Goal: Contribute content: Add original content to the website for others to see

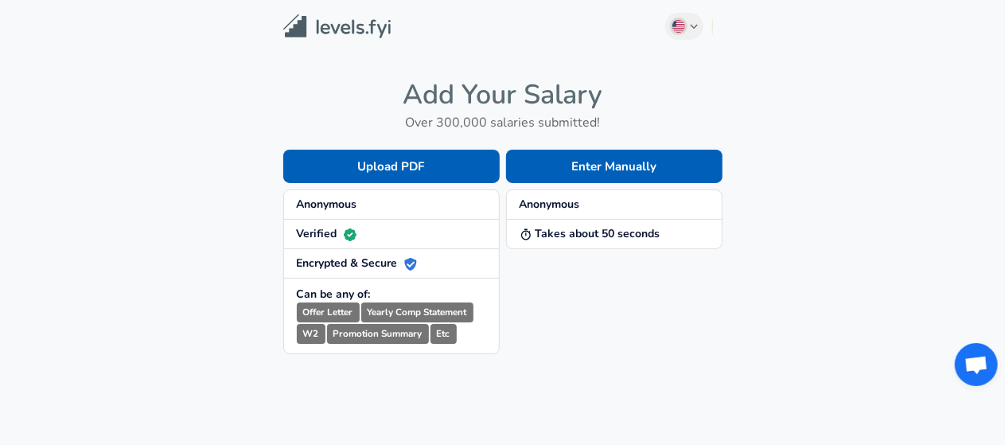
click at [599, 206] on span "Anonymous" at bounding box center [614, 205] width 189 height 16
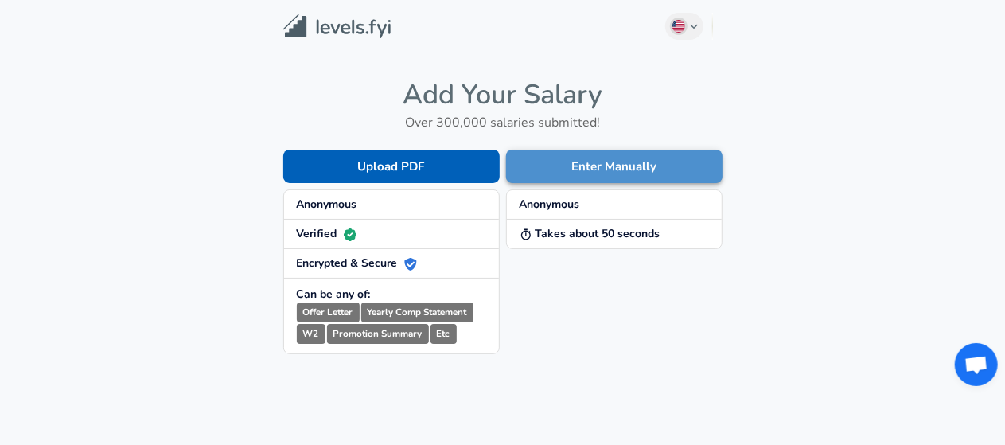
click at [615, 161] on button "Enter Manually" at bounding box center [614, 166] width 217 height 33
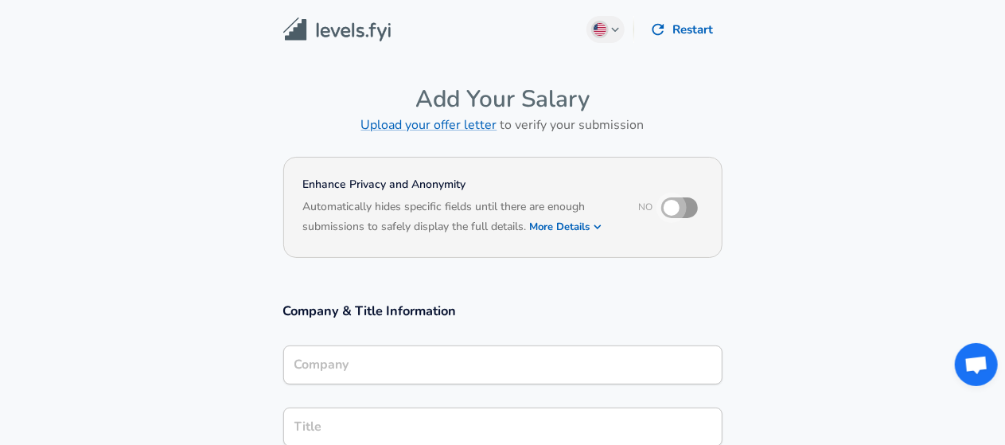
click at [680, 205] on input "checkbox" at bounding box center [672, 208] width 91 height 30
checkbox input "true"
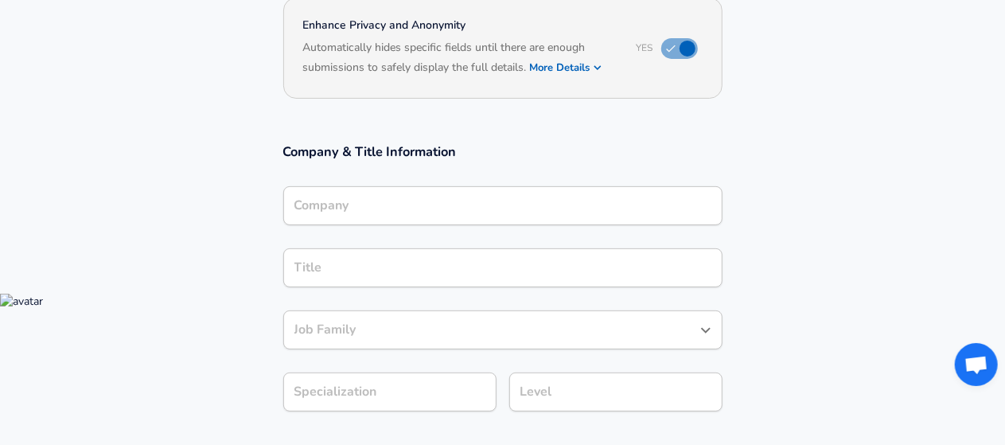
click at [338, 216] on div "Company" at bounding box center [502, 205] width 439 height 39
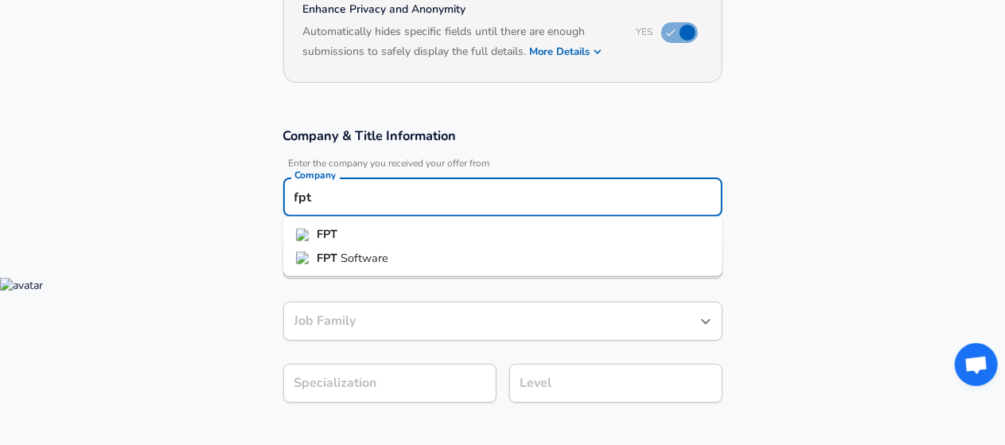
click at [366, 252] on span "Software" at bounding box center [365, 258] width 48 height 16
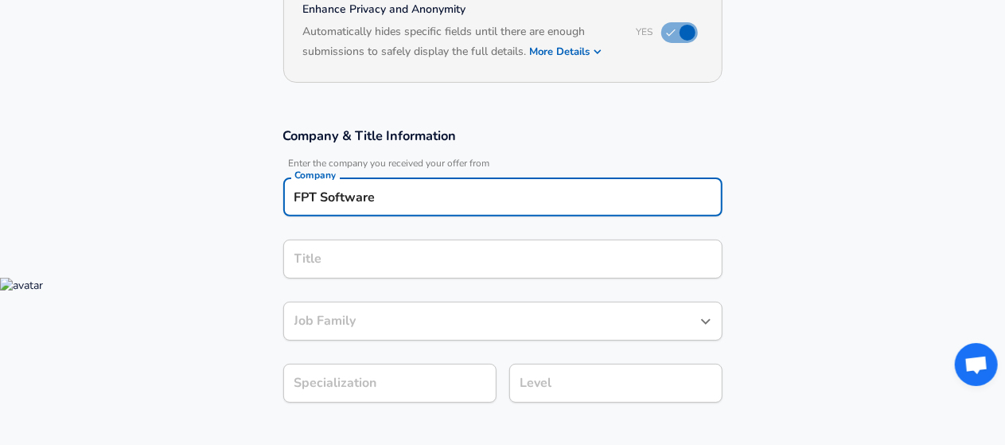
type input "FPT Software"
click at [368, 257] on input "Title" at bounding box center [503, 259] width 425 height 25
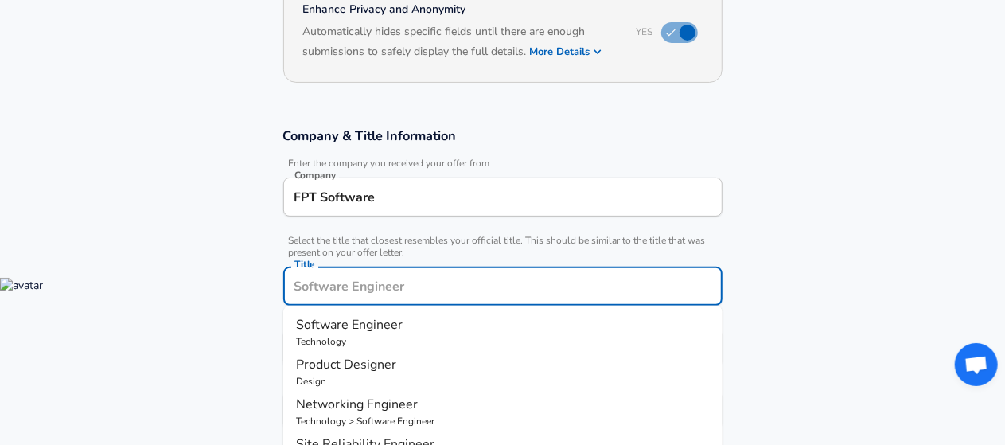
scroll to position [207, 0]
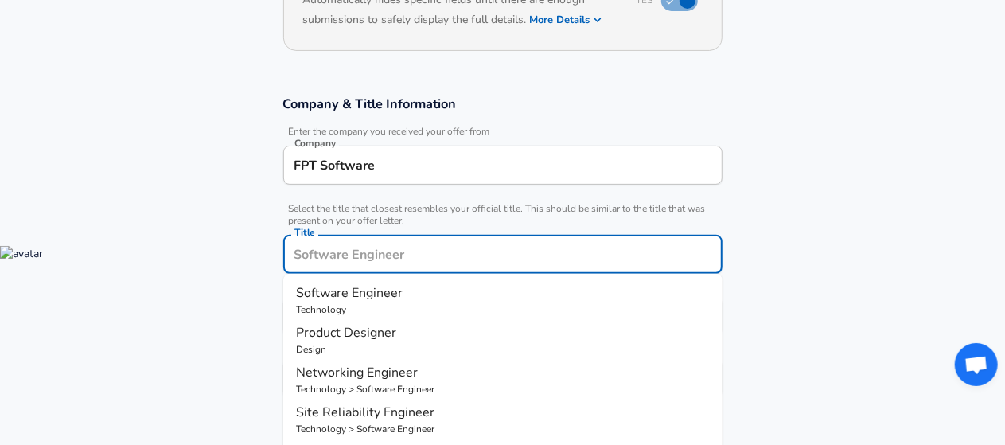
click at [361, 303] on p "Technology" at bounding box center [503, 310] width 414 height 14
type input "Software Engineer"
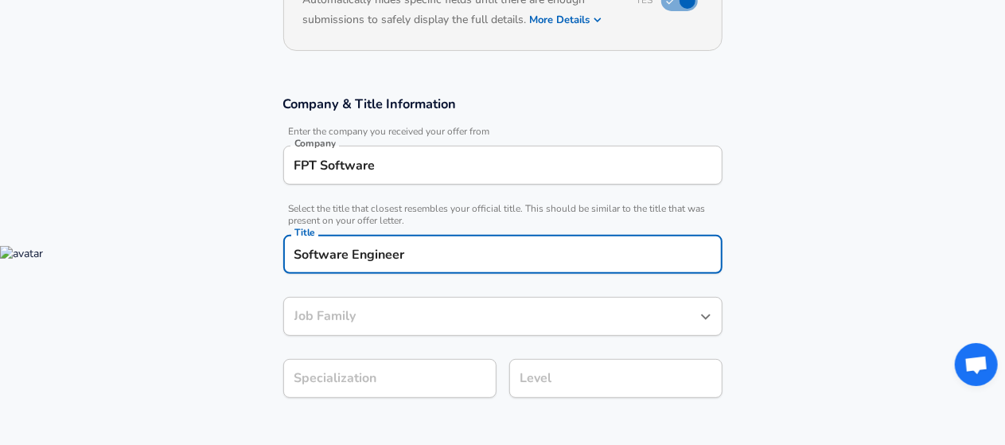
type input "Software Engineer"
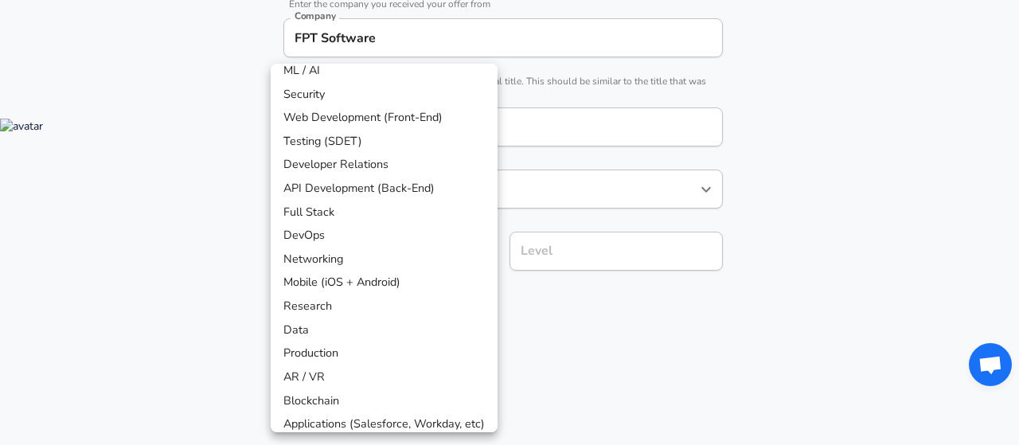
scroll to position [91, 0]
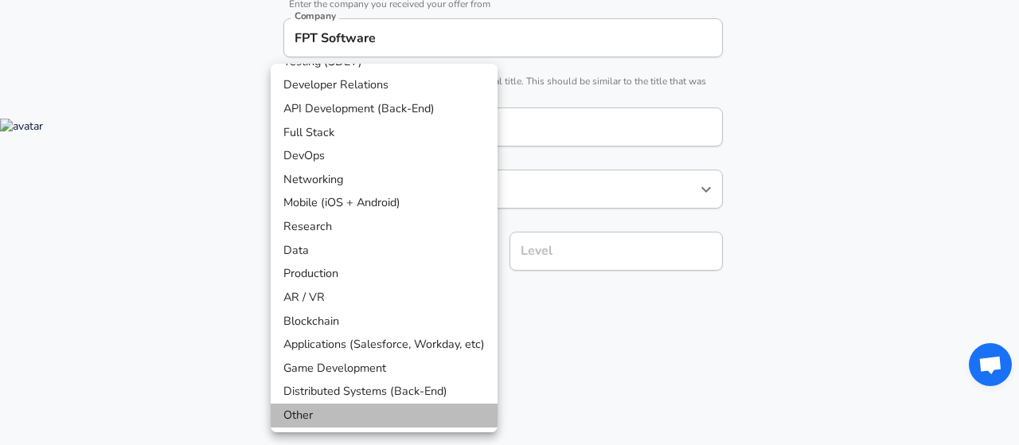
click at [336, 418] on li "Other" at bounding box center [384, 416] width 227 height 24
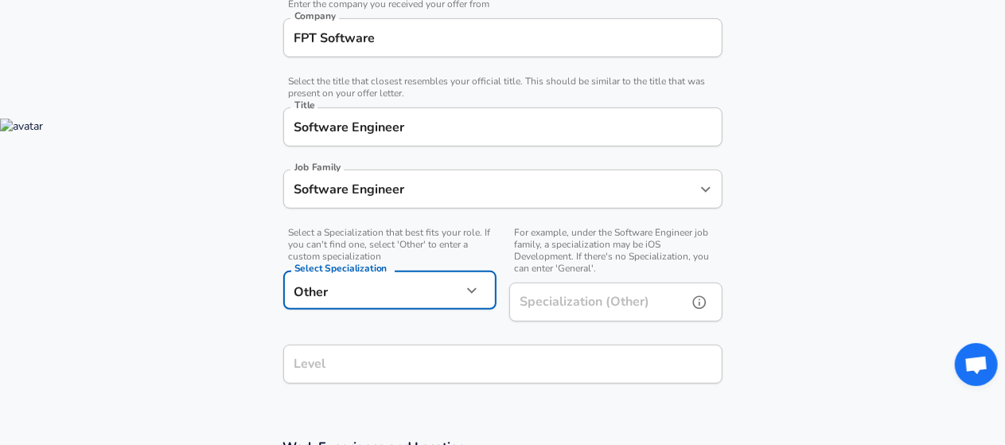
click at [567, 299] on div "Specialization (Other) Specialization (Other)" at bounding box center [615, 304] width 213 height 43
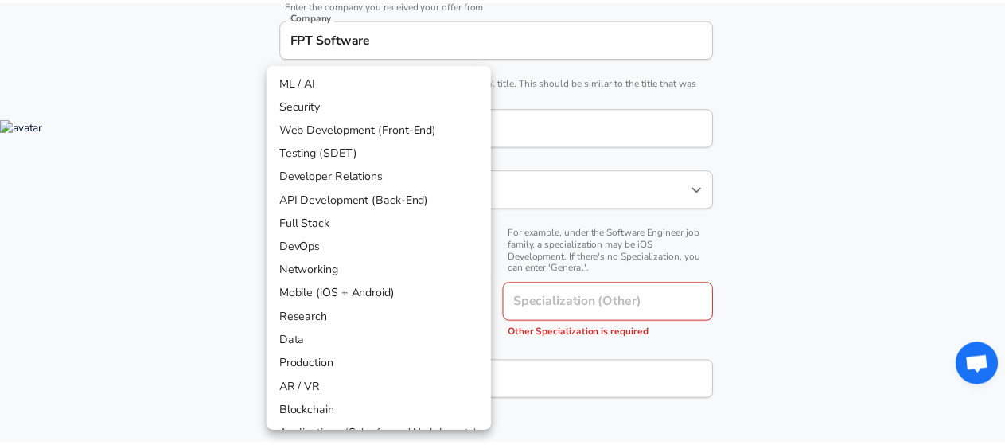
scroll to position [80, 0]
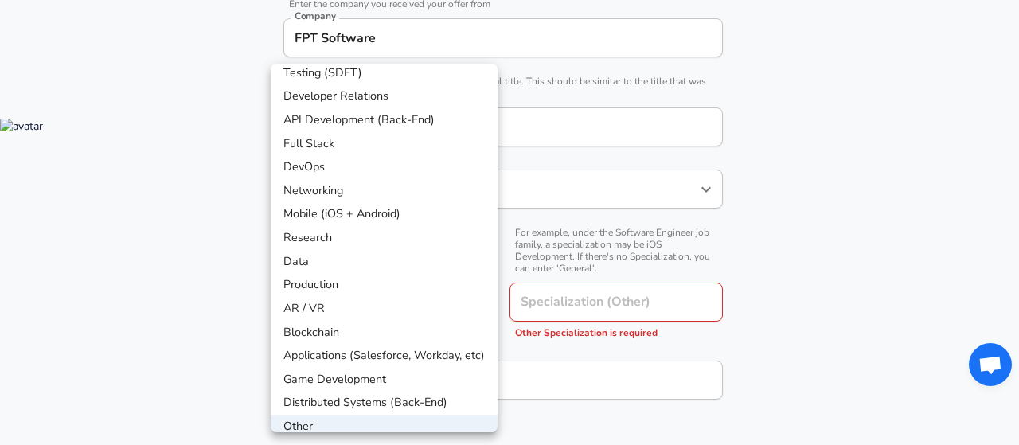
click at [355, 404] on li "Distributed Systems (Back-End)" at bounding box center [384, 403] width 227 height 24
type input "Distributed Systems (Back-End)"
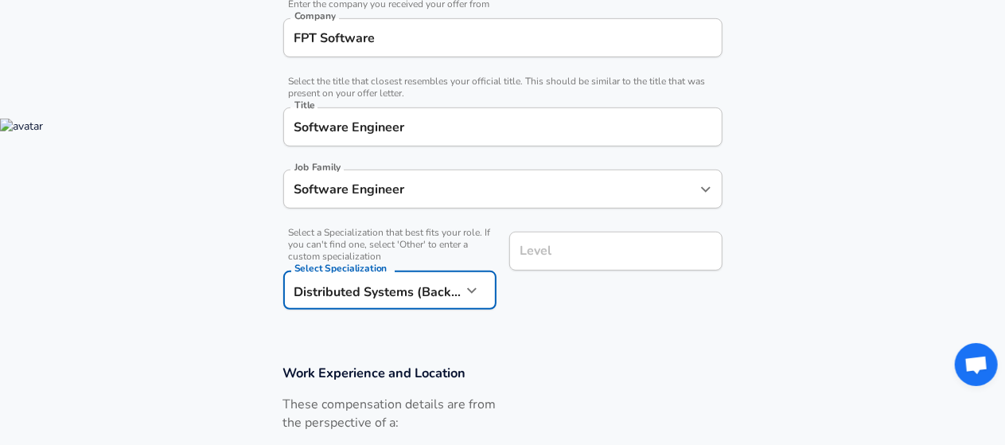
click at [563, 252] on input "Level" at bounding box center [616, 251] width 199 height 25
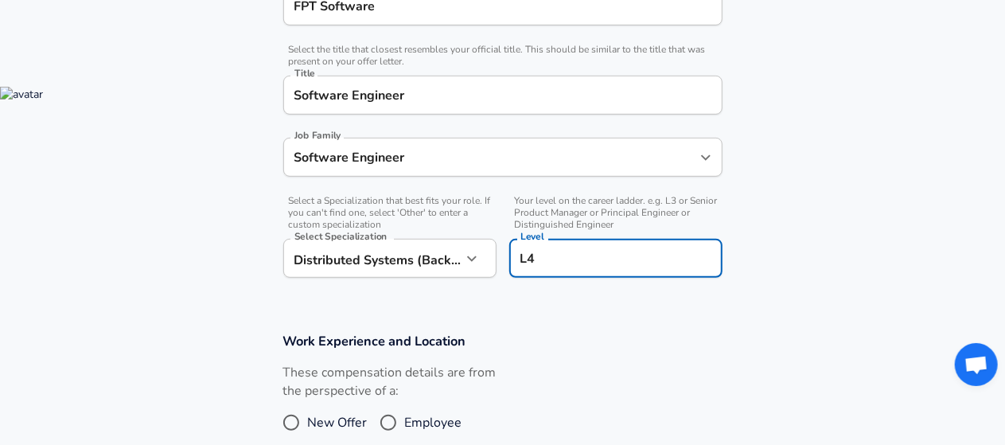
scroll to position [525, 0]
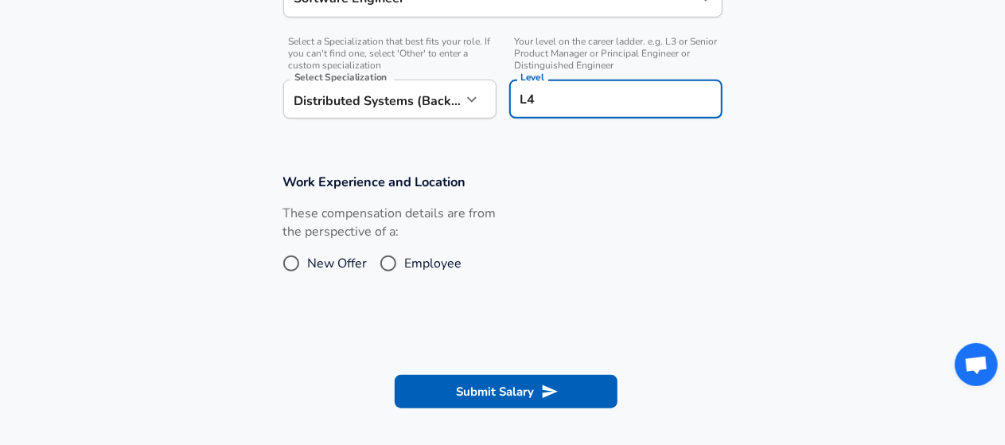
type input "L4"
click at [383, 258] on input "Employee" at bounding box center [388, 263] width 33 height 25
radio input "true"
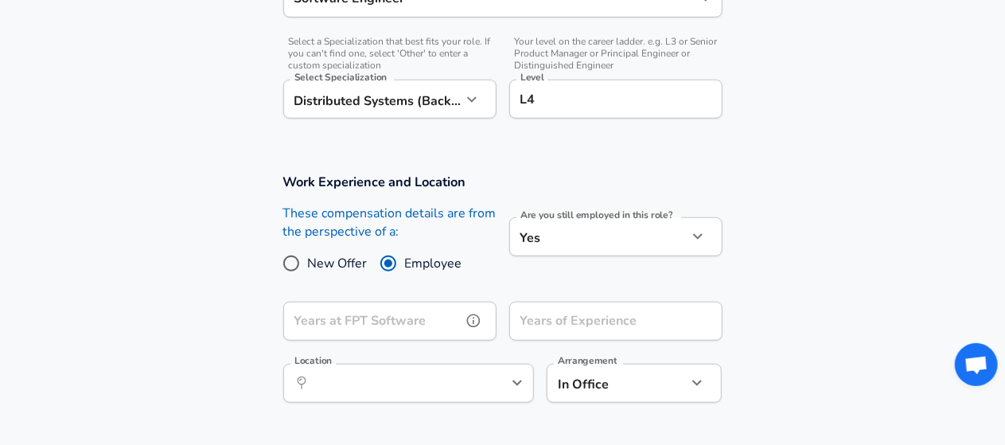
click at [304, 321] on input "Years at FPT Software" at bounding box center [372, 321] width 178 height 39
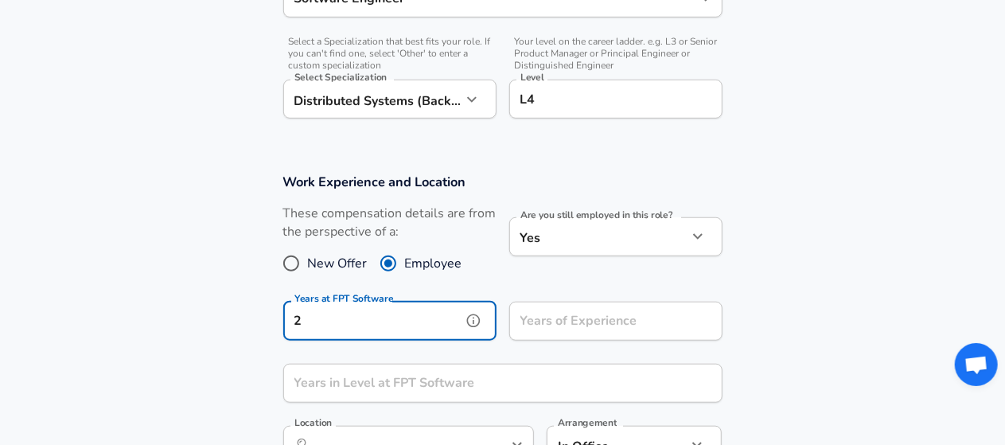
type input "2"
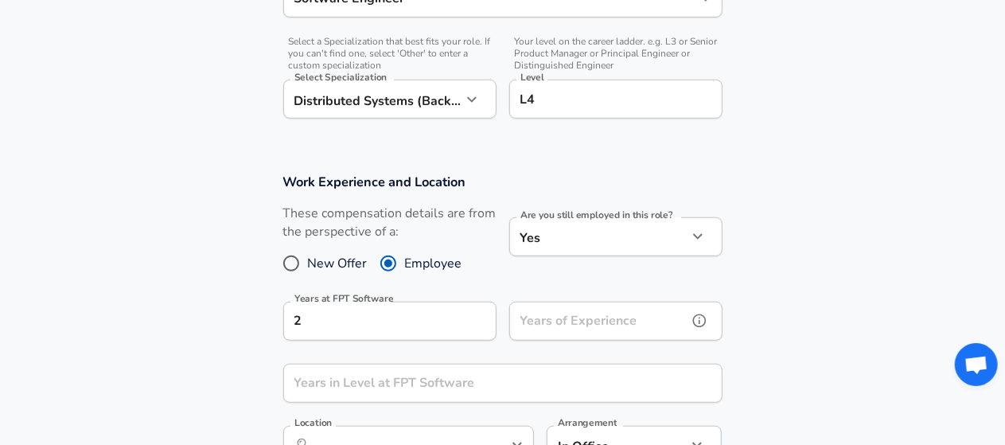
click at [562, 326] on input "Years of Experience" at bounding box center [598, 321] width 178 height 39
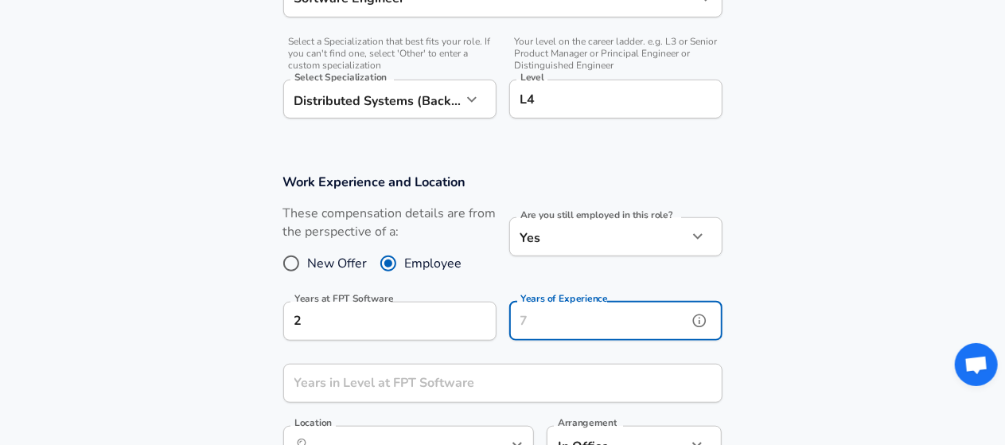
type input "7"
type input "4"
click at [197, 310] on section "Work Experience and Location These compensation details are from the perspectiv…" at bounding box center [502, 326] width 1005 height 345
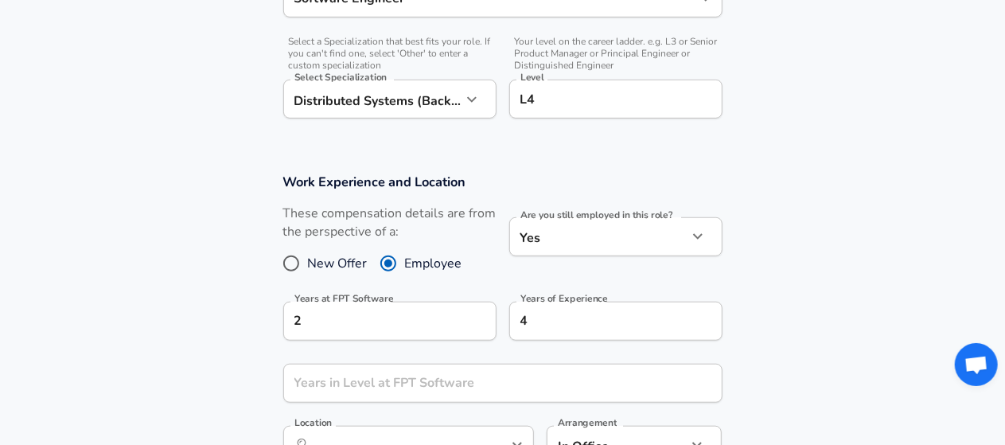
scroll to position [685, 0]
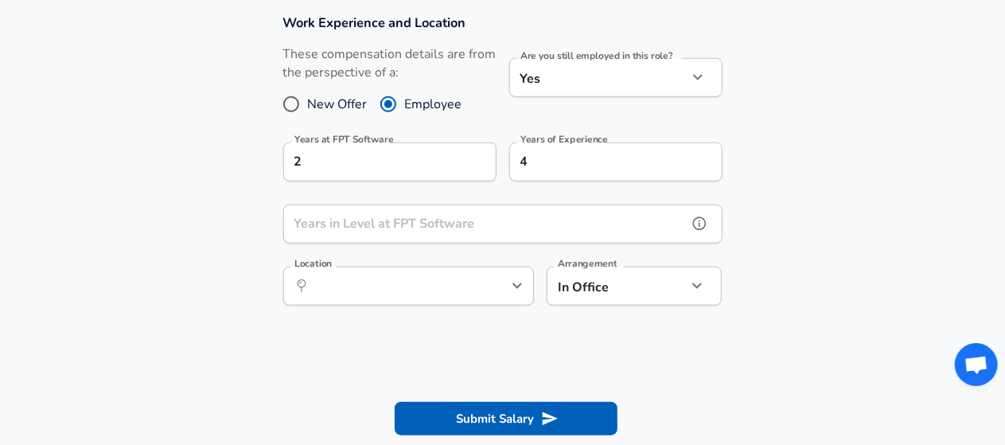
click at [345, 225] on div "Years in Level at FPT Software Years in Level at FPT Software" at bounding box center [502, 226] width 439 height 43
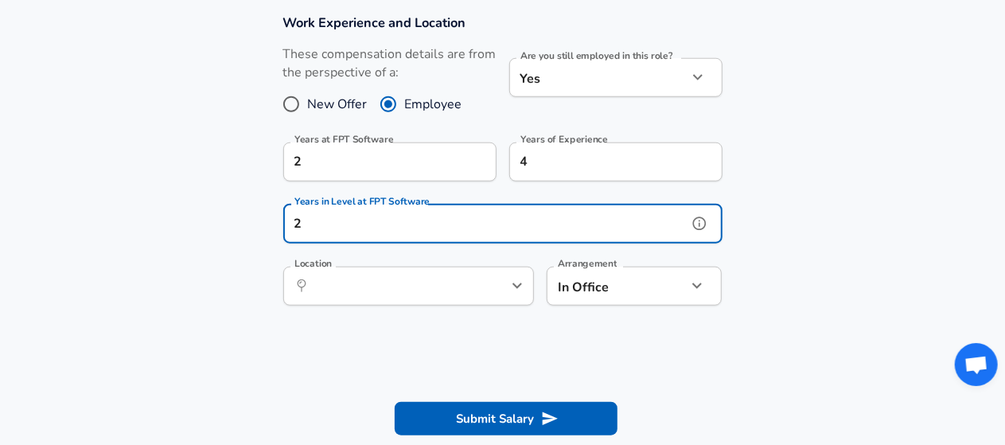
type input "2"
click at [187, 262] on section "Work Experience and Location These compensation details are from the perspectiv…" at bounding box center [502, 167] width 1005 height 345
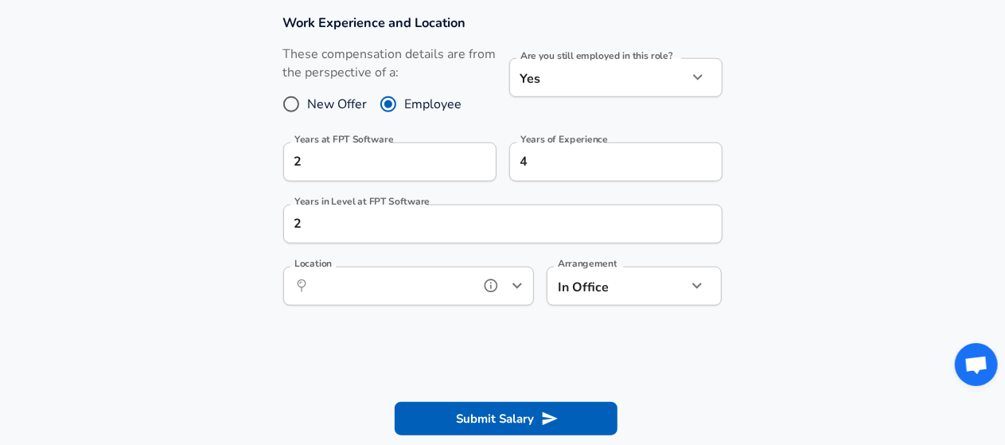
click at [320, 287] on input "Location" at bounding box center [391, 286] width 163 height 25
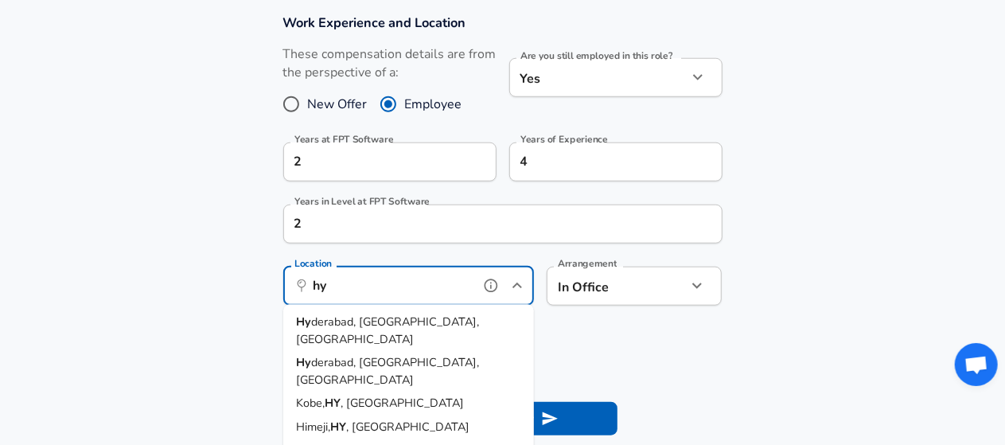
click at [334, 319] on span "derabad, [GEOGRAPHIC_DATA], [GEOGRAPHIC_DATA]" at bounding box center [387, 330] width 183 height 33
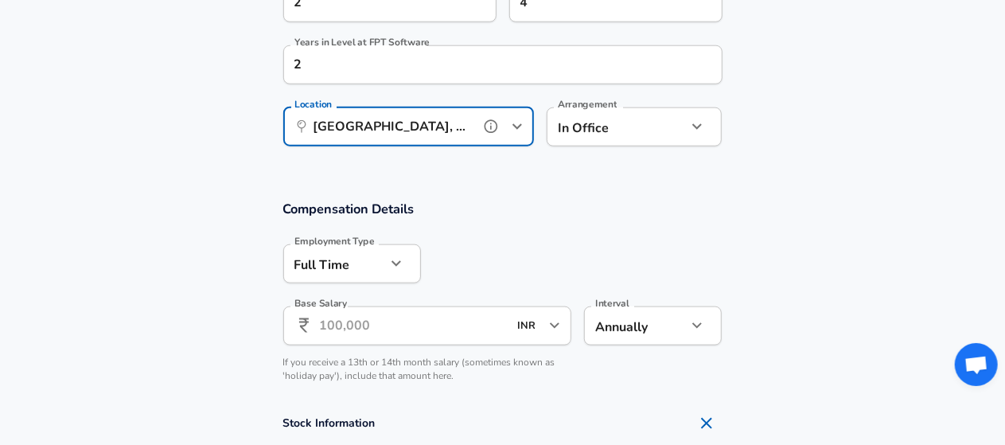
scroll to position [923, 0]
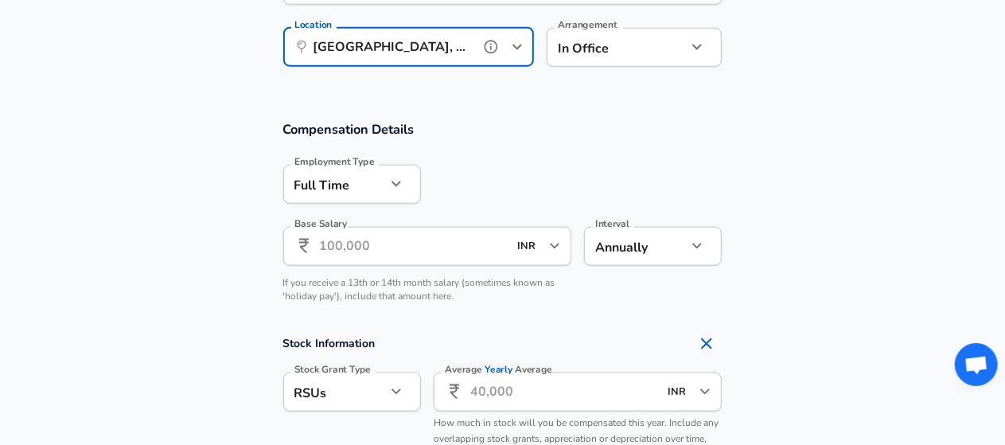
type input "[GEOGRAPHIC_DATA], [GEOGRAPHIC_DATA], [GEOGRAPHIC_DATA]"
click at [349, 249] on input "Base Salary" at bounding box center [414, 246] width 189 height 39
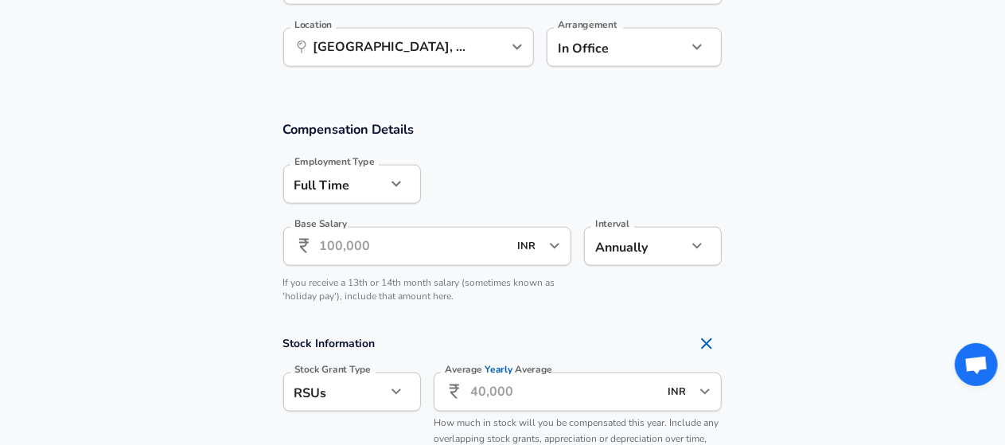
scroll to position [0, 0]
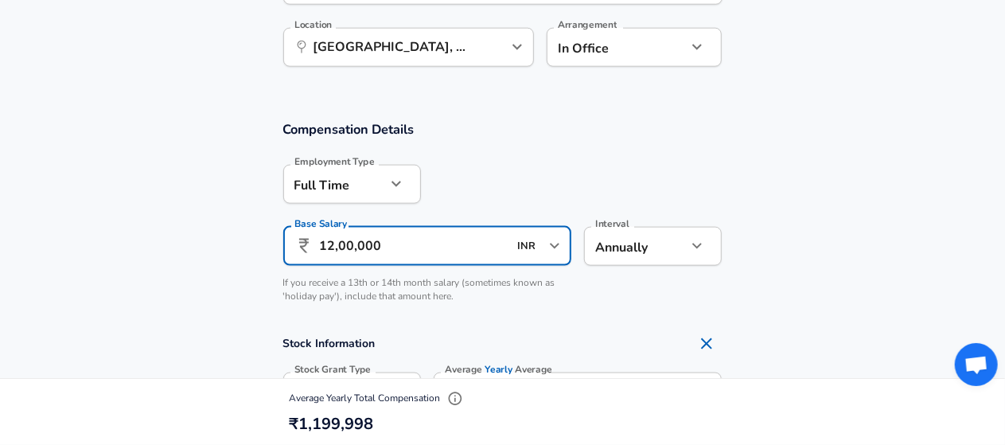
type input "12,00,000"
click at [182, 233] on section "Compensation Details Employment Type [DEMOGRAPHIC_DATA] full_time Employment Ty…" at bounding box center [502, 216] width 1005 height 193
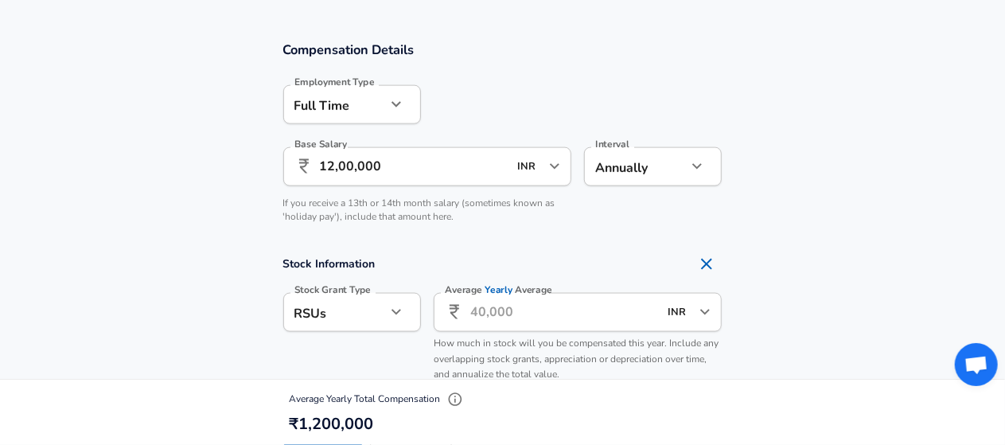
scroll to position [1083, 0]
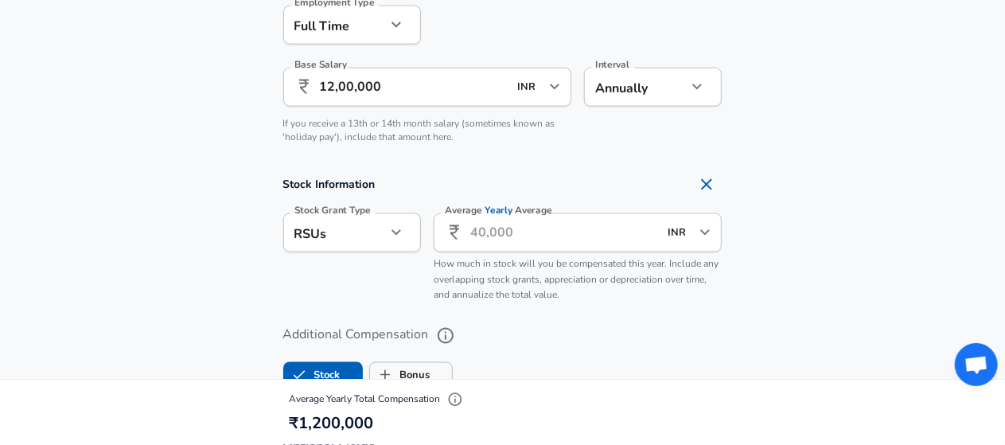
click at [573, 232] on input "Average Yearly Average" at bounding box center [564, 232] width 189 height 39
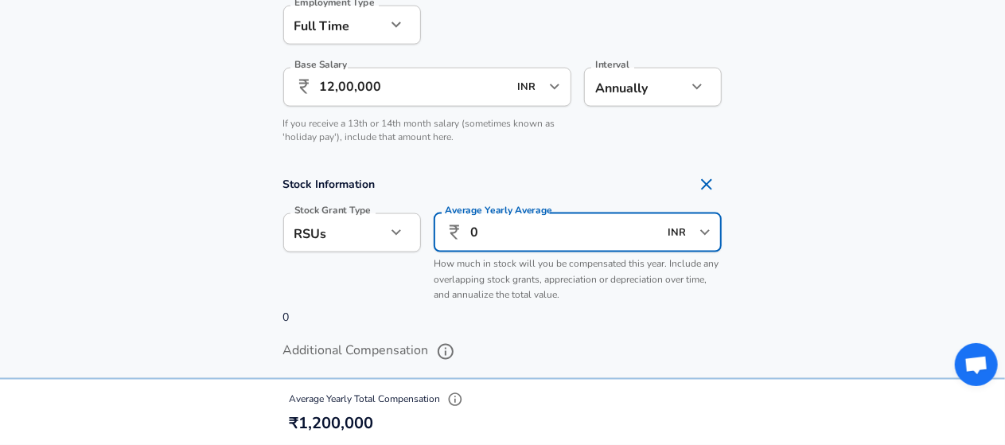
type input "0"
click at [57, 233] on section "Stock Information Stock Grant Type RSUs stock Stock Grant Type Average Yearly A…" at bounding box center [502, 248] width 1005 height 158
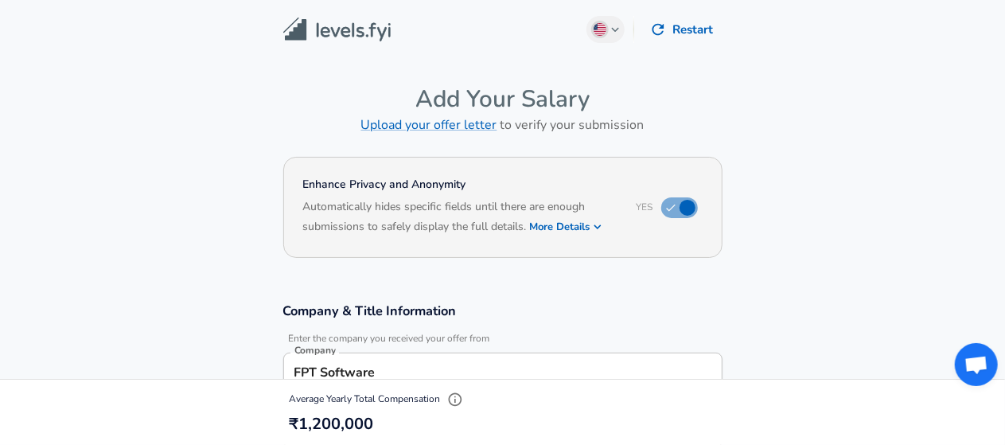
scroll to position [80, 0]
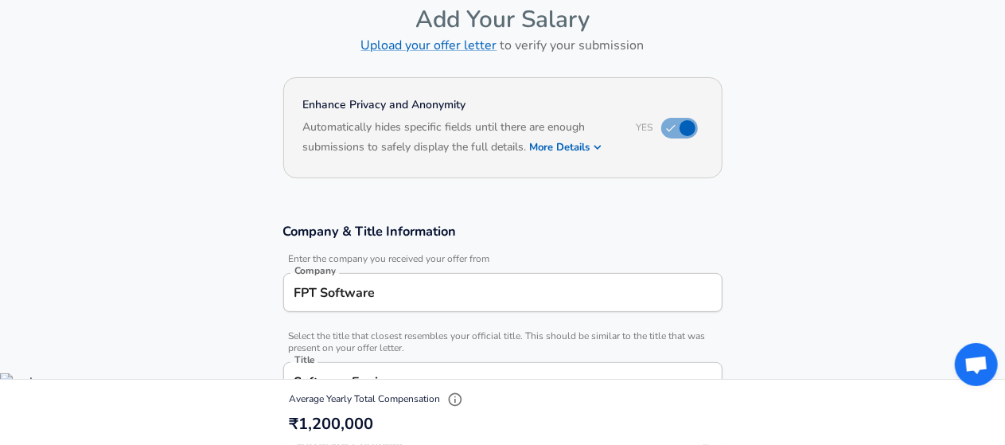
click at [584, 158] on h6 "Based on your submission and the data points that we have already collected, we…" at bounding box center [503, 158] width 400 height 0
click at [593, 144] on icon "button" at bounding box center [598, 147] width 14 height 14
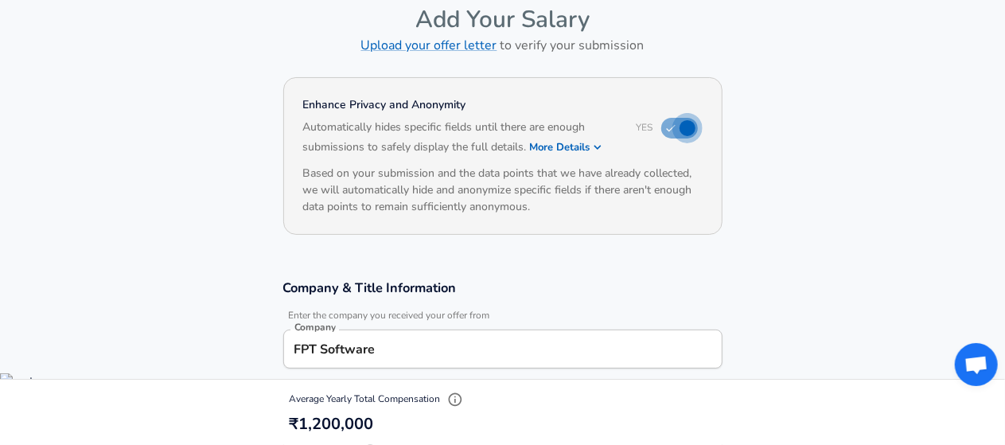
click at [677, 134] on input "checkbox" at bounding box center [687, 128] width 91 height 30
click at [677, 132] on input "checkbox" at bounding box center [672, 128] width 91 height 30
checkbox input "true"
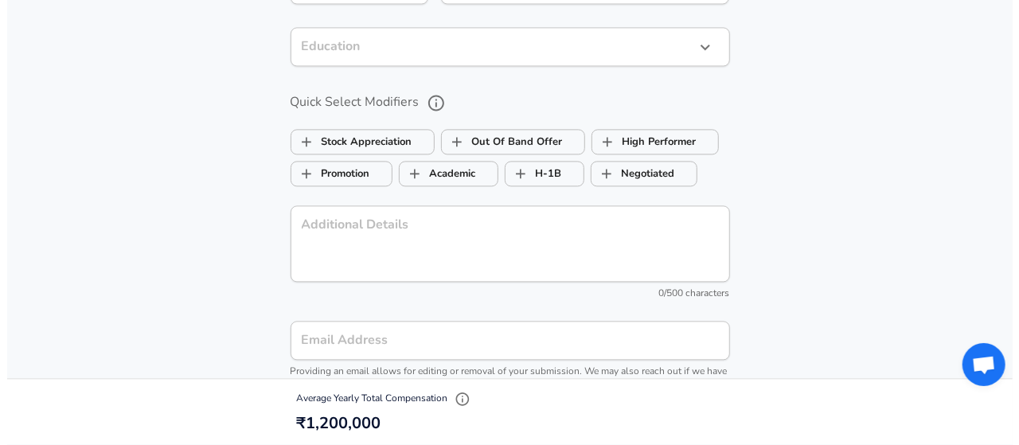
scroll to position [1990, 0]
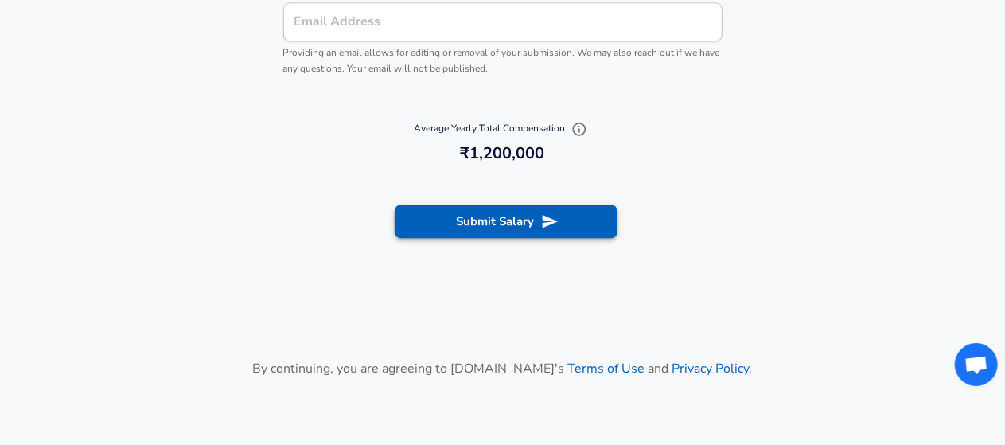
click at [474, 217] on button "Submit Salary" at bounding box center [506, 221] width 223 height 33
